Goal: Check status: Check status

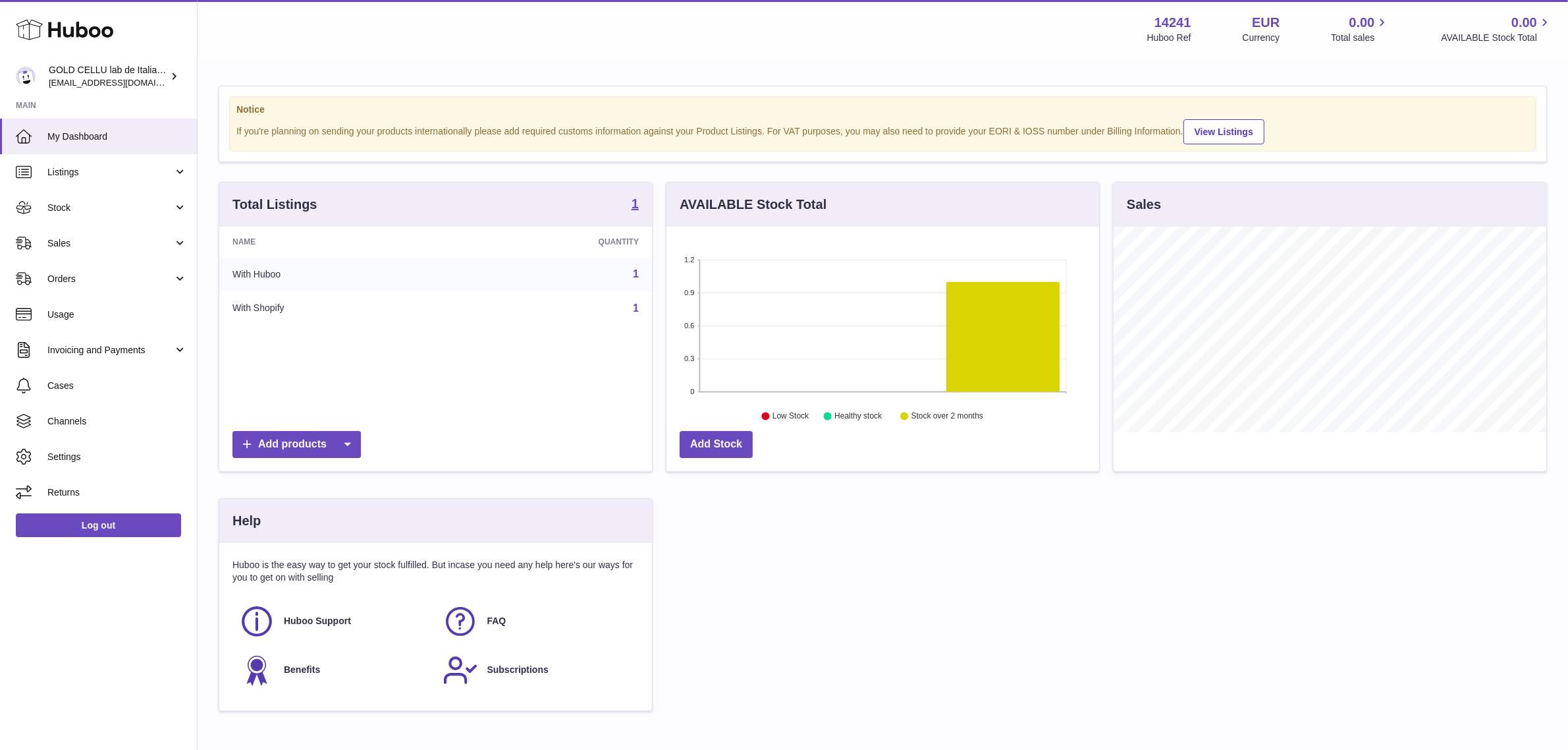
scroll to position [205, 433]
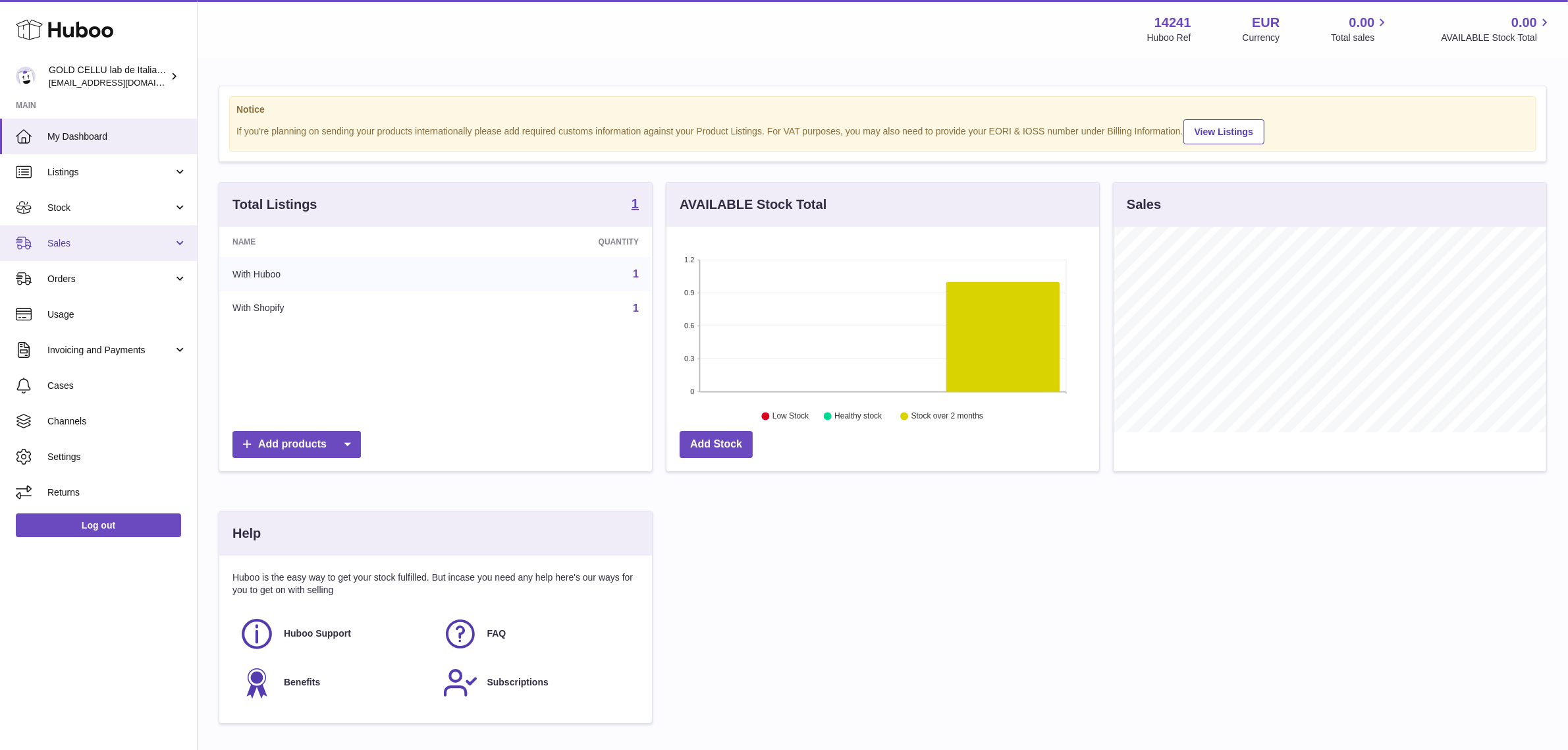
click at [181, 244] on link "Sales" at bounding box center [98, 243] width 197 height 36
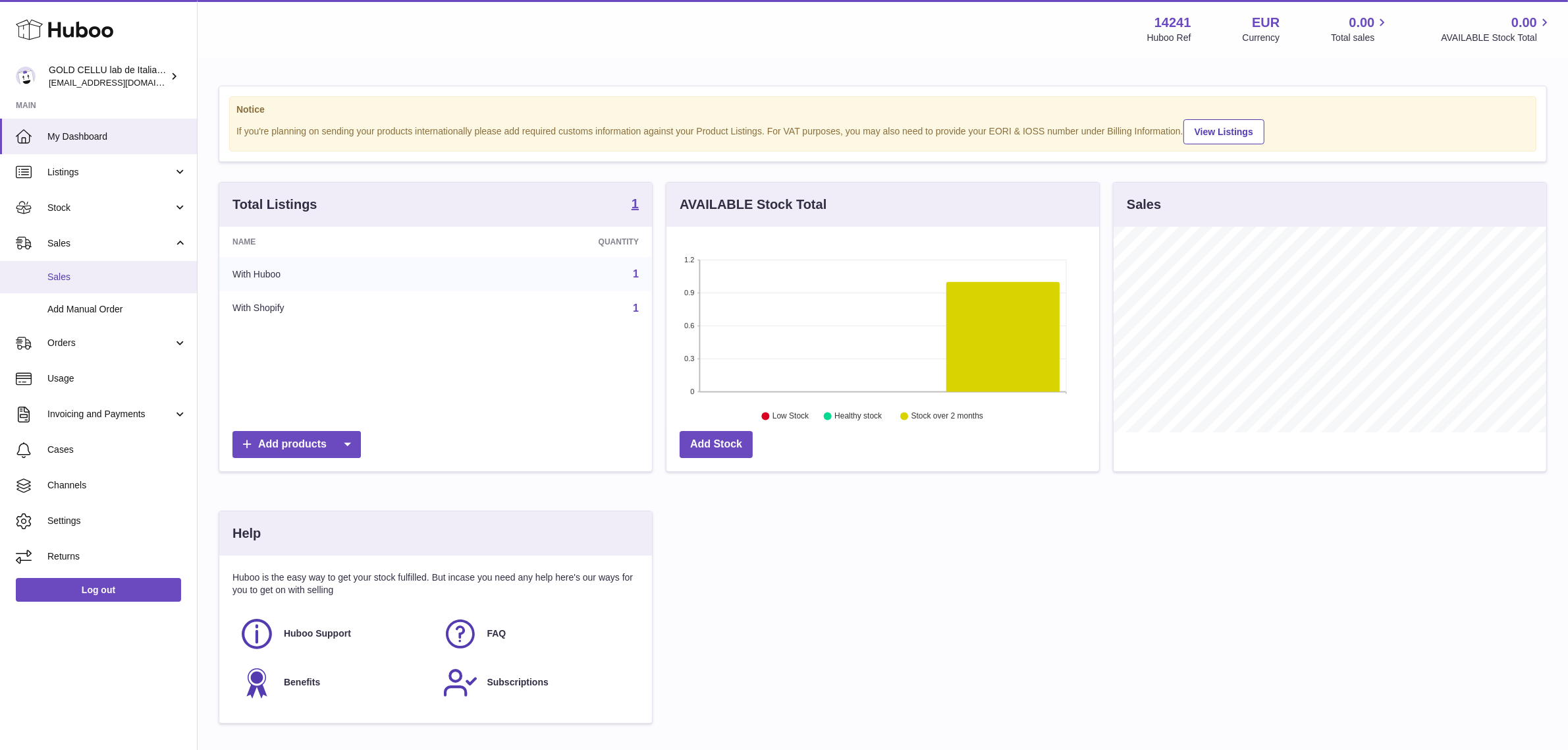
click at [126, 284] on link "Sales" at bounding box center [98, 277] width 197 height 32
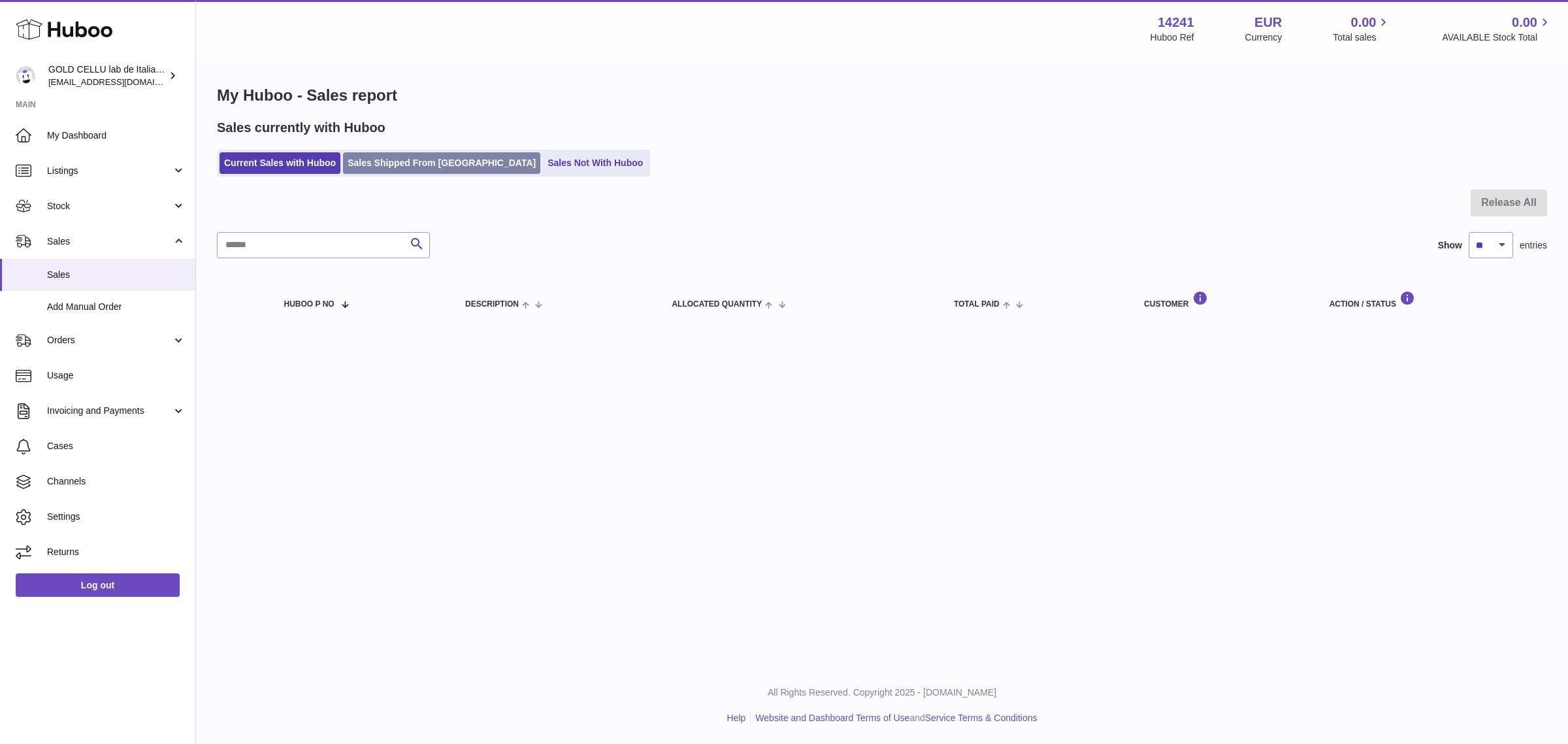
click at [436, 163] on link "Sales Shipped From [GEOGRAPHIC_DATA]" at bounding box center [442, 163] width 197 height 22
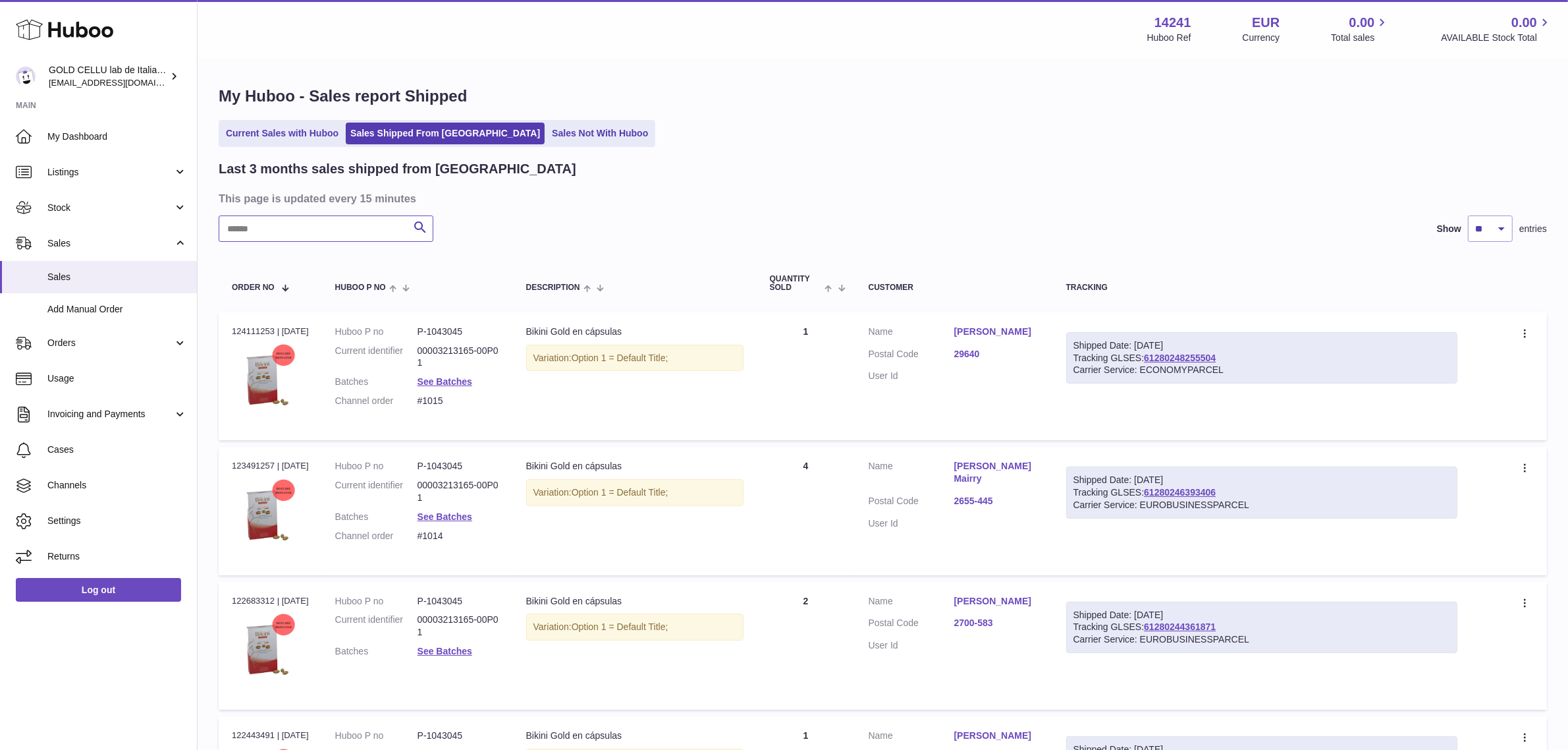
click at [372, 232] on input "text" at bounding box center [326, 229] width 215 height 27
paste input "*********"
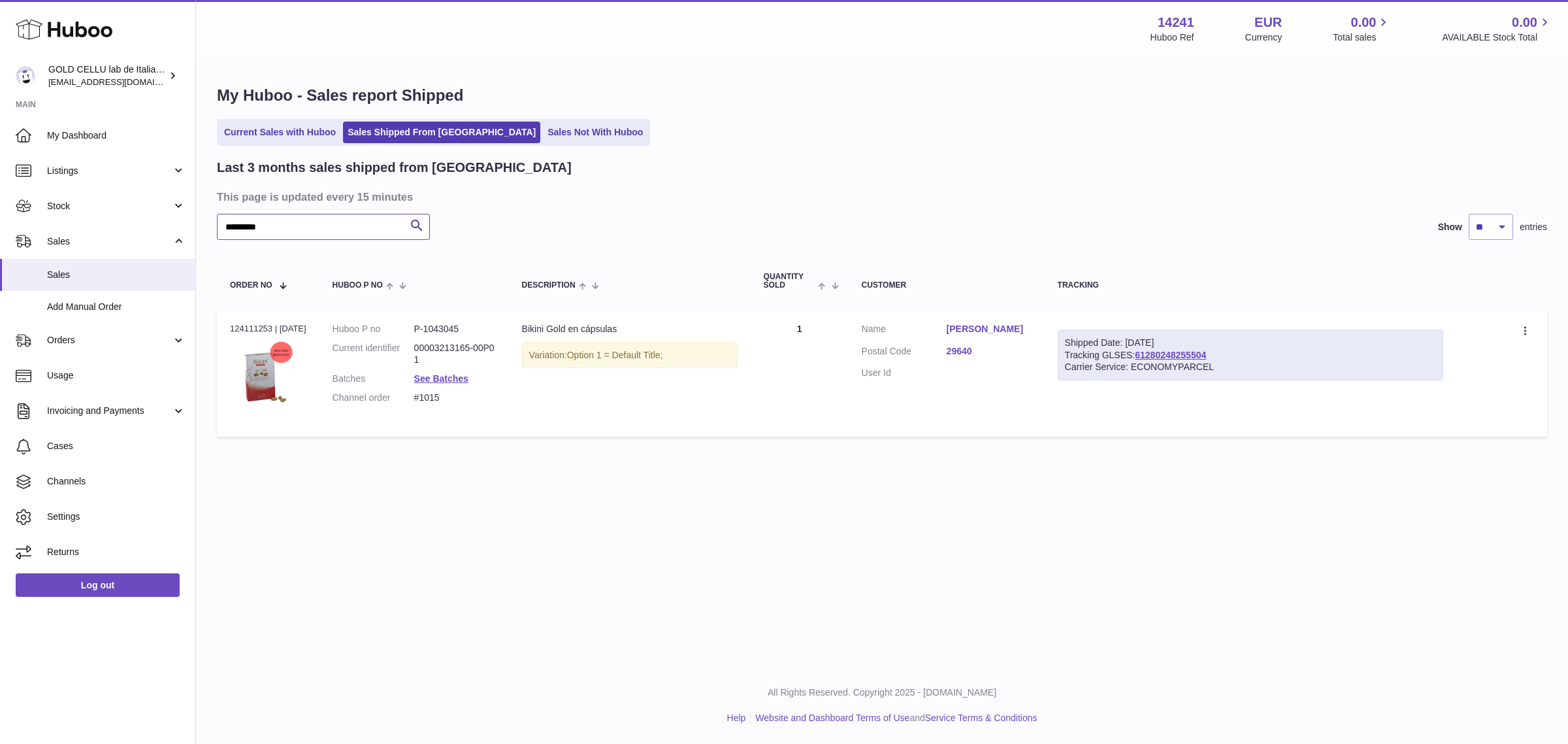
type input "*********"
drag, startPoint x: 1216, startPoint y: 349, endPoint x: 1139, endPoint y: 353, distance: 77.1
click at [1139, 353] on div "Shipped Date: [DATE] Tracking GLSES: 61280248255504 Carrier Service: ECONOMYPAR…" at bounding box center [1250, 355] width 386 height 51
copy link "61280248255504"
click at [1197, 354] on link "61280248255504" at bounding box center [1170, 355] width 71 height 11
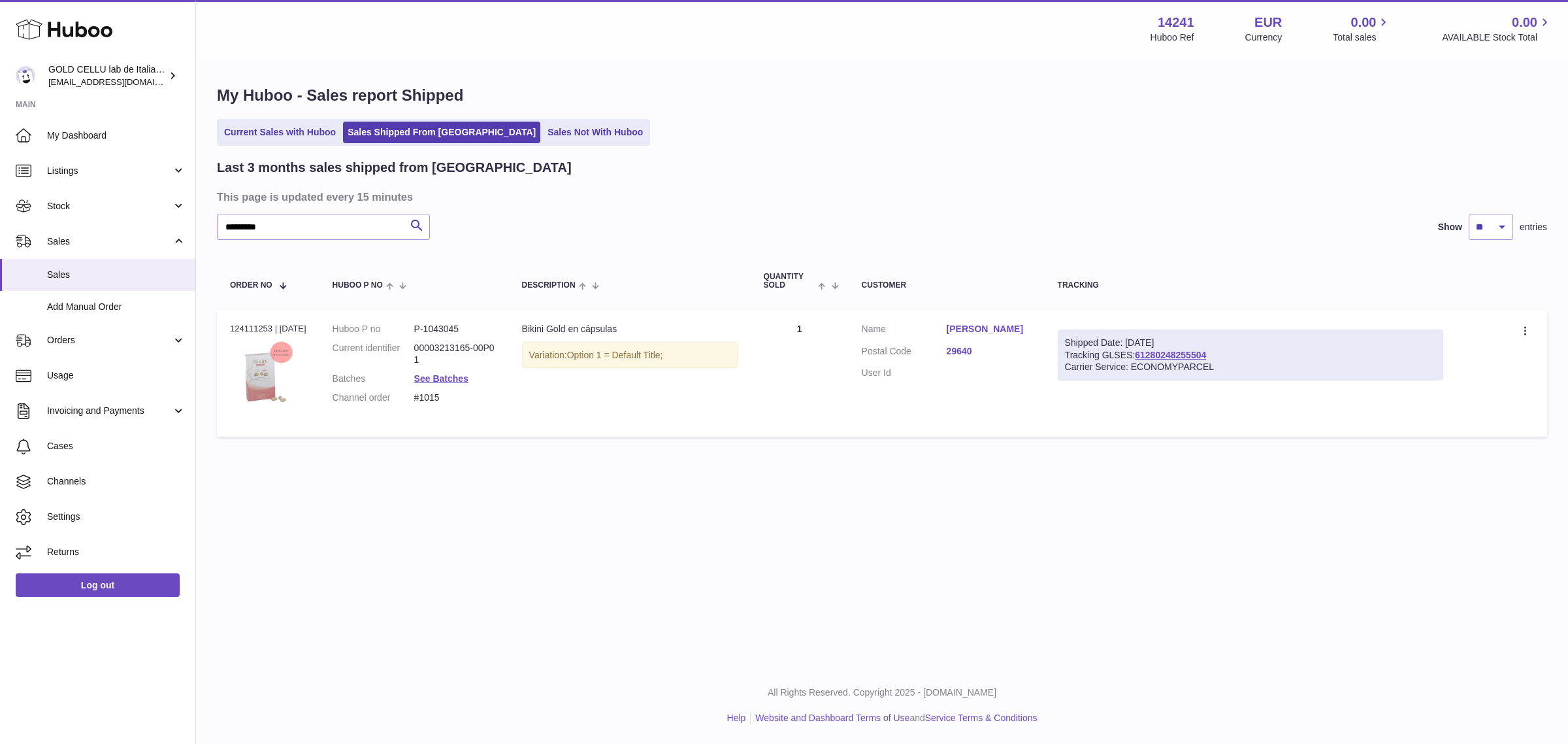
click at [274, 376] on img at bounding box center [262, 380] width 65 height 82
